Goal: Task Accomplishment & Management: Manage account settings

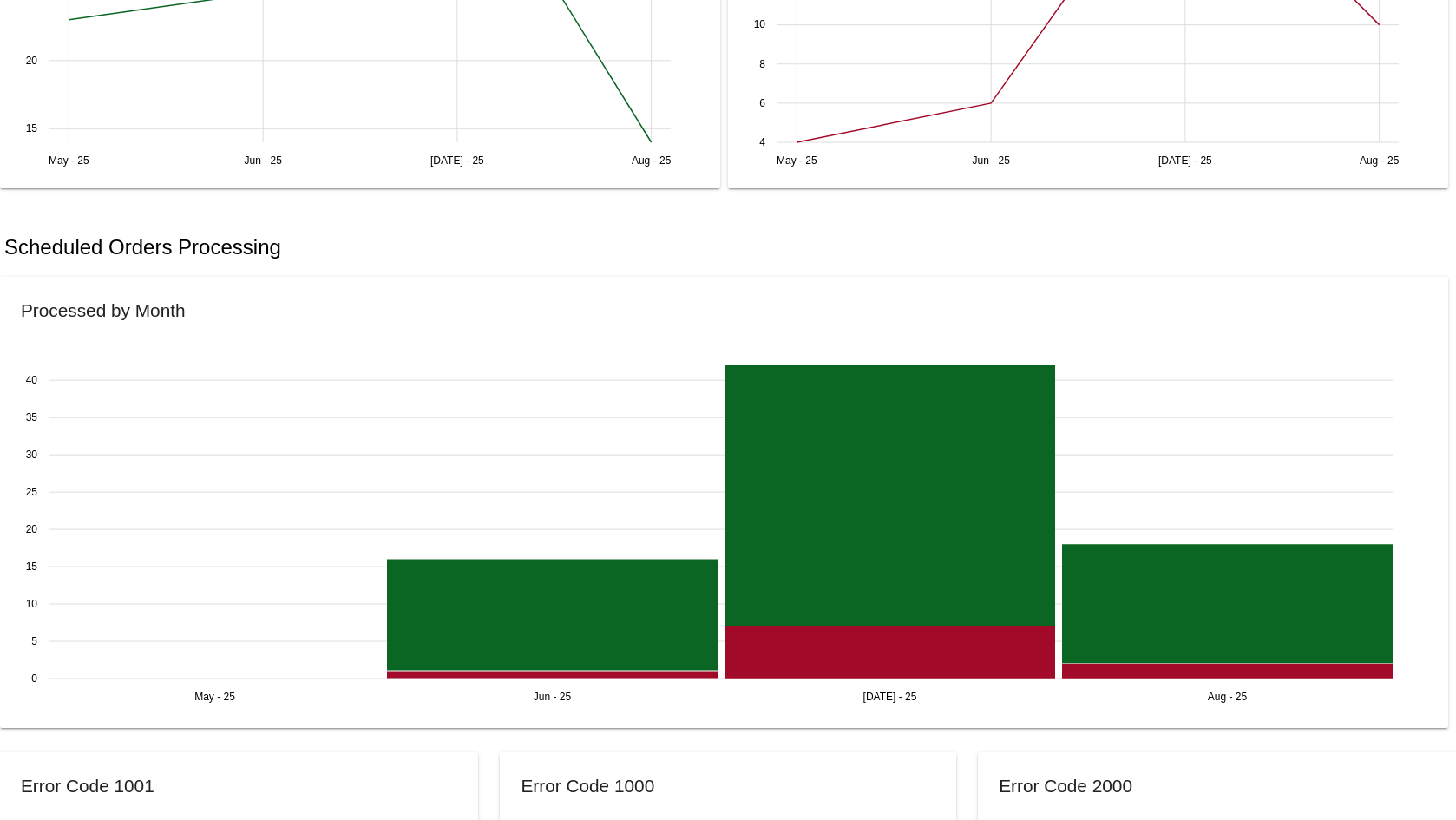
scroll to position [868, 0]
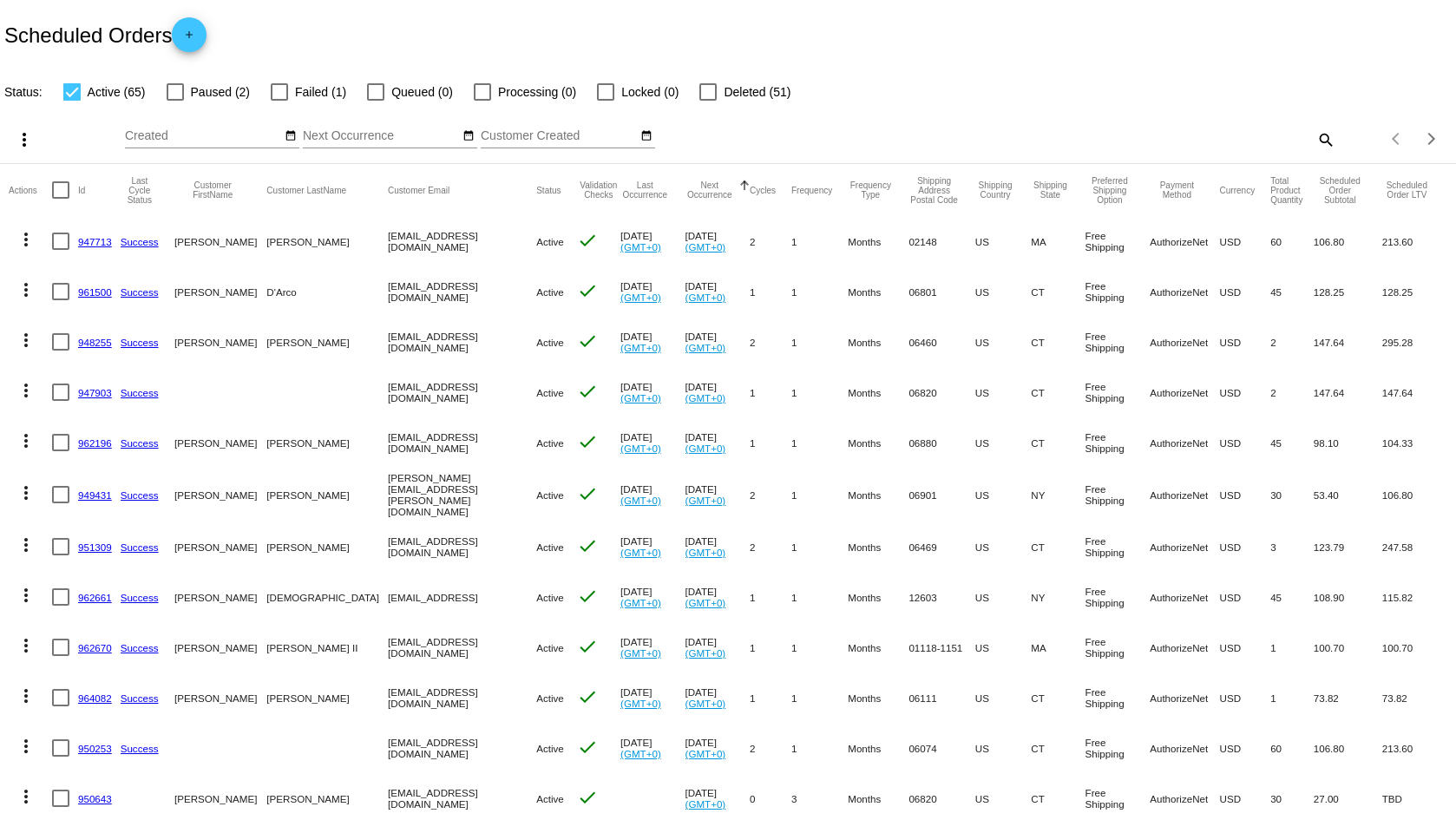
click at [1315, 126] on mat-icon "search" at bounding box center [1325, 139] width 21 height 27
click at [1049, 136] on input "Search" at bounding box center [1153, 136] width 363 height 14
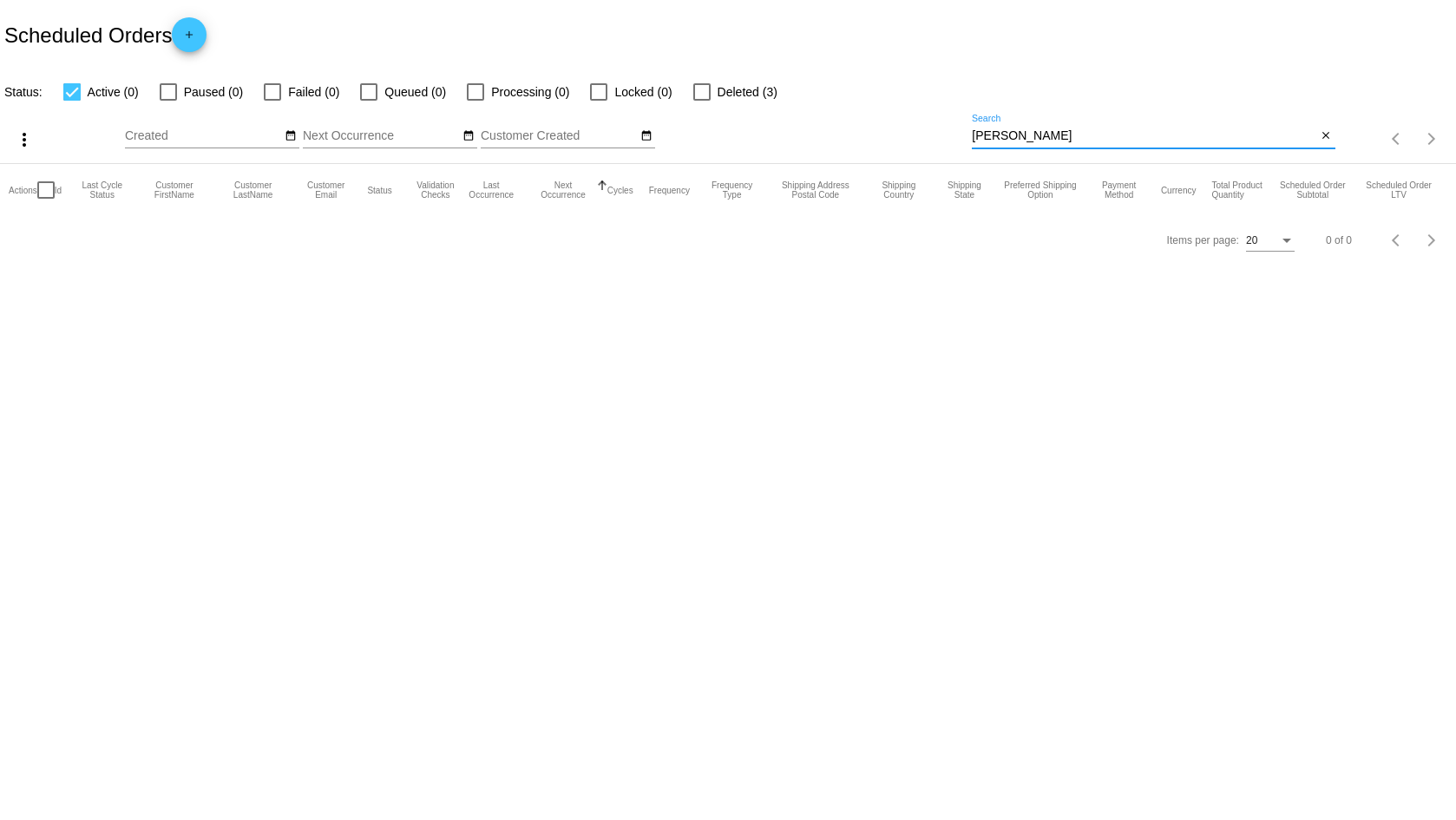
type input "[PERSON_NAME]"
click at [694, 94] on div at bounding box center [702, 91] width 18 height 18
click at [701, 101] on input "Deleted (3)" at bounding box center [701, 101] width 1 height 1
checkbox input "true"
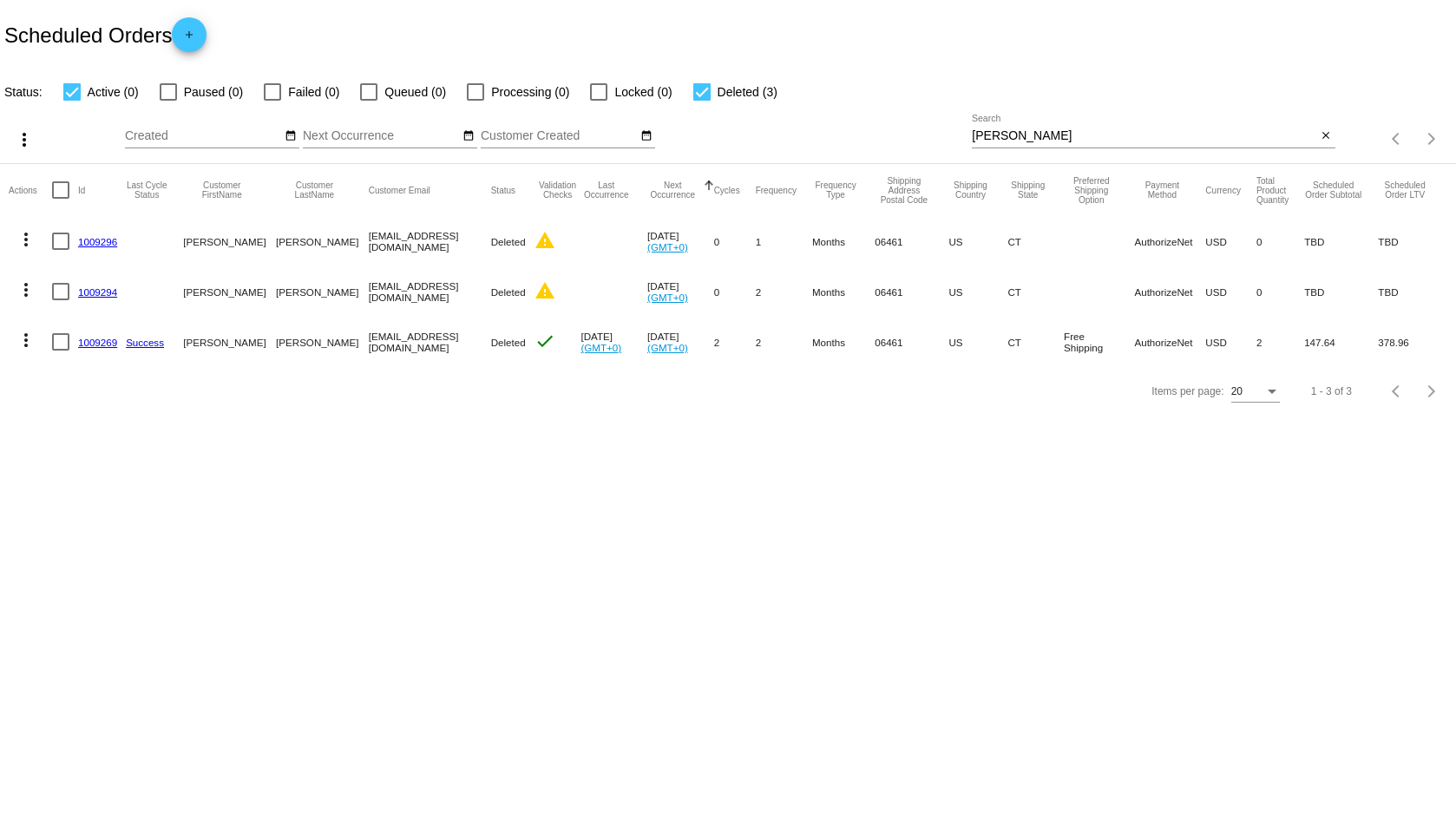
click at [64, 341] on div at bounding box center [61, 341] width 18 height 18
click at [61, 351] on input "checkbox" at bounding box center [60, 351] width 1 height 1
click at [62, 341] on div at bounding box center [61, 341] width 18 height 18
click at [61, 351] on input "checkbox" at bounding box center [60, 351] width 1 height 1
checkbox input "false"
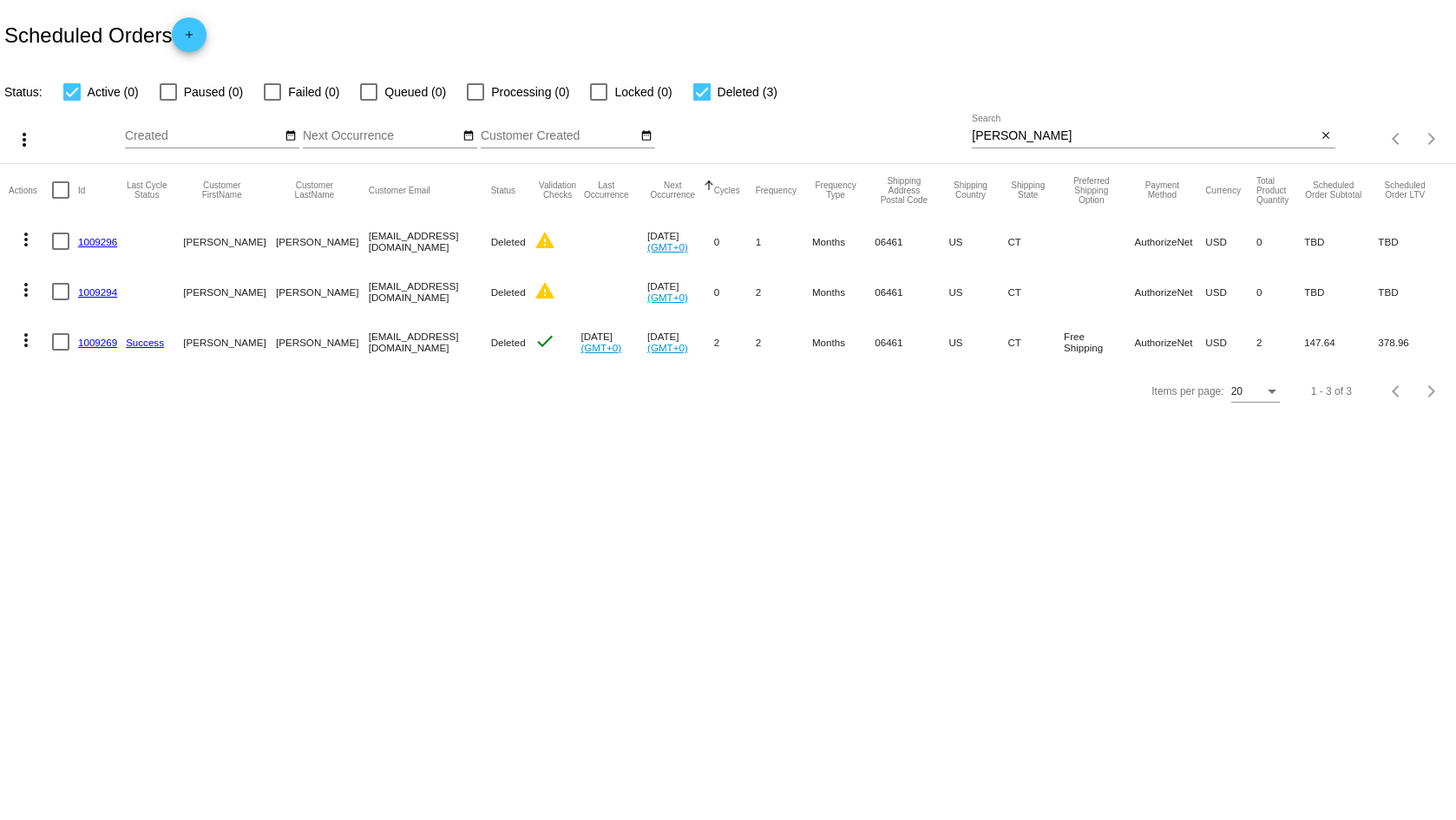
click at [215, 383] on div "Items per page: 20 1 - 3 of 3" at bounding box center [728, 391] width 1456 height 49
